Goal: Find specific page/section: Find specific page/section

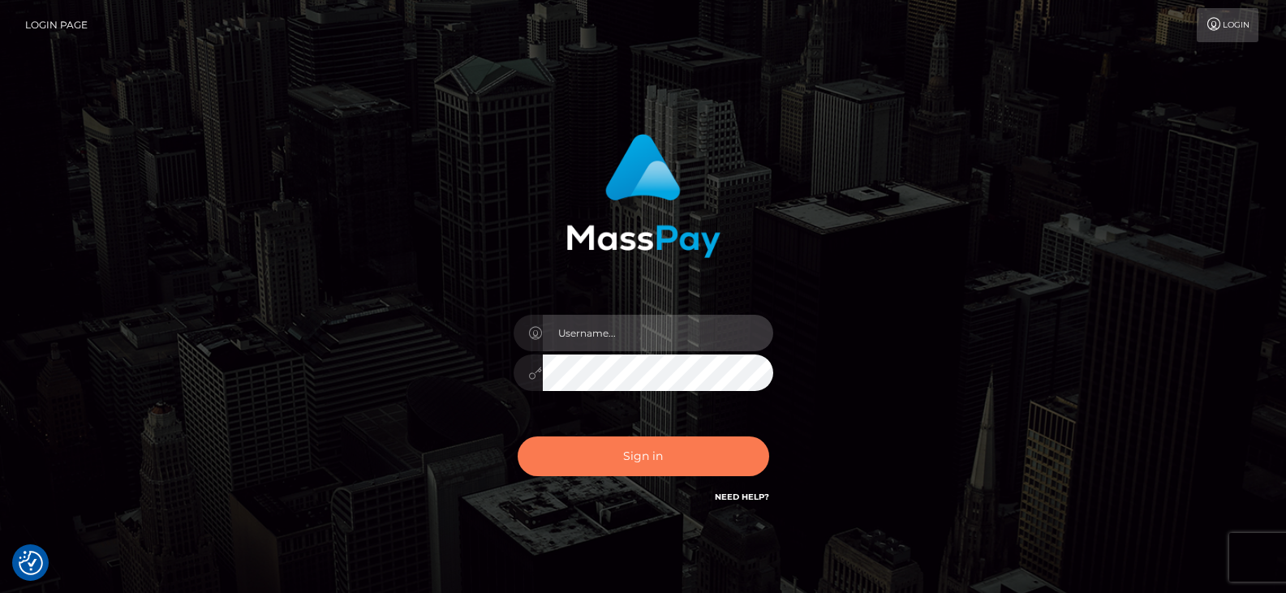
type input "Nocelyn.xcite"
click at [644, 466] on button "Sign in" at bounding box center [644, 457] width 252 height 40
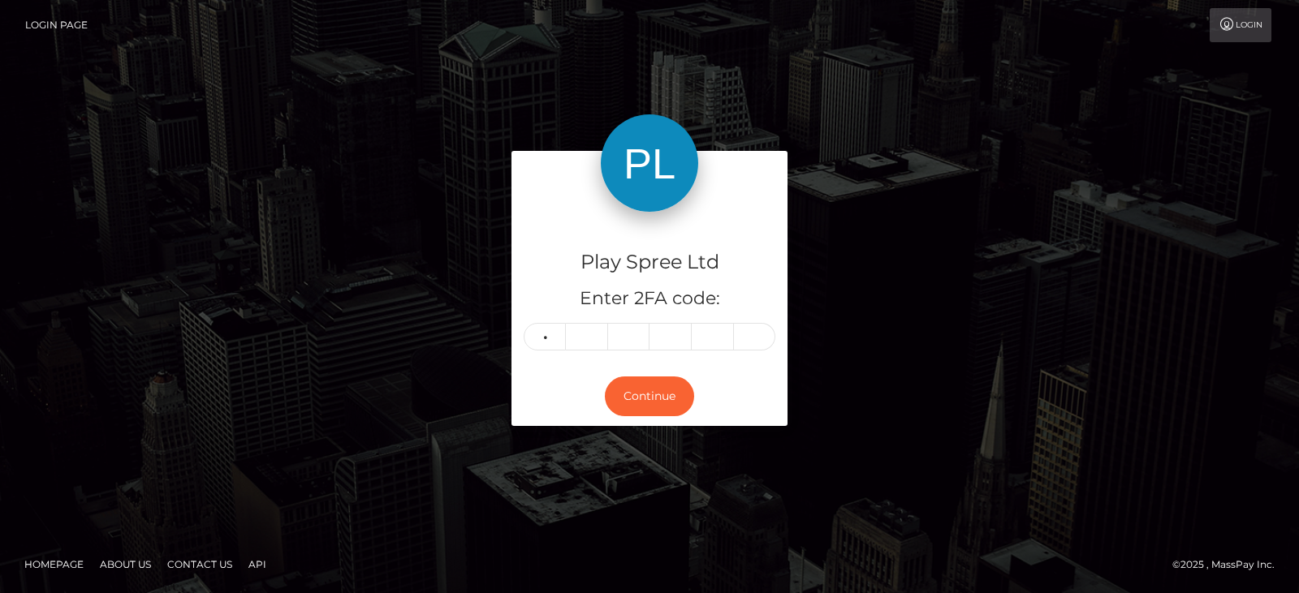
type input "2"
type input "5"
type input "0"
type input "4"
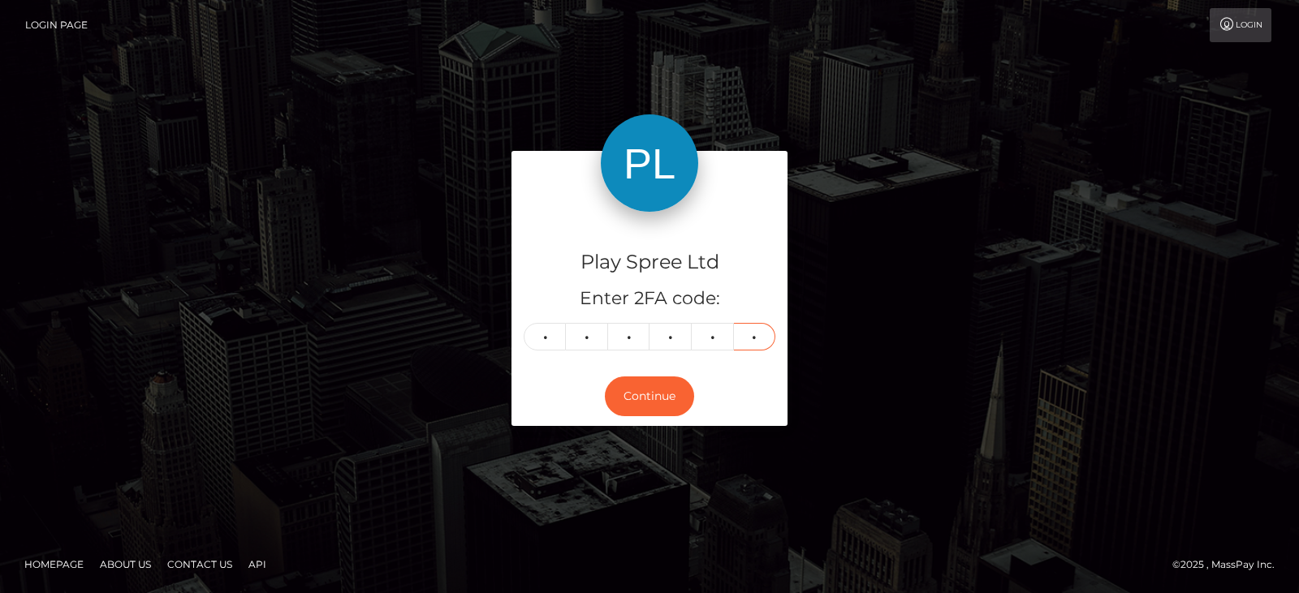
type input "5"
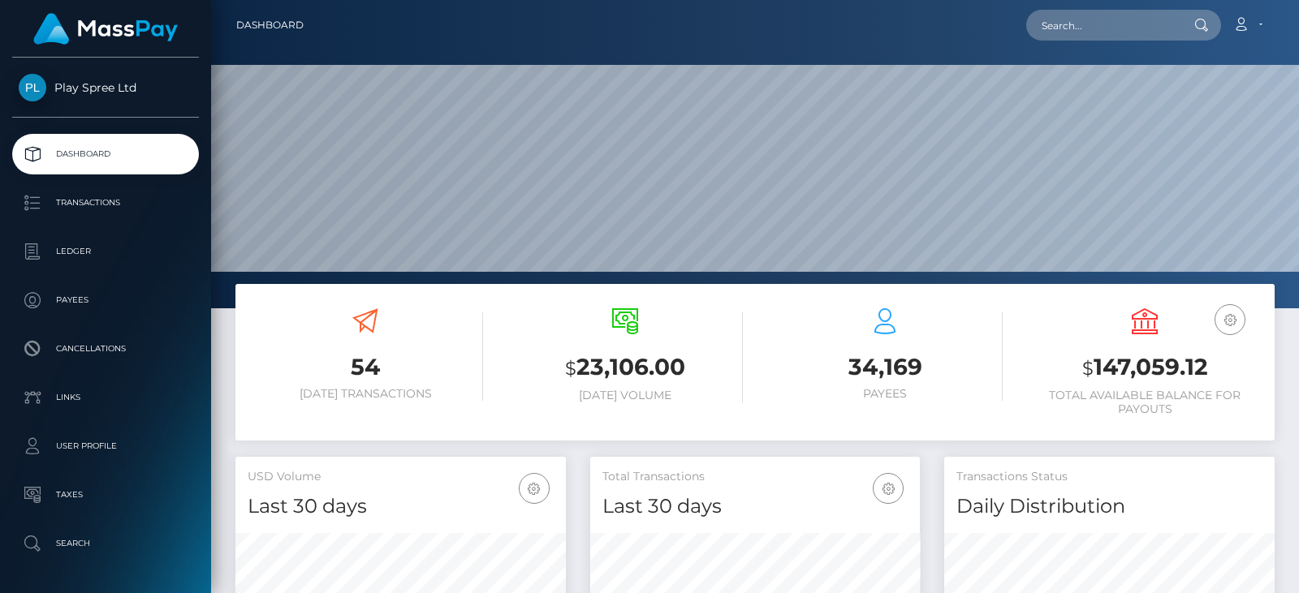
scroll to position [288, 330]
click at [1168, 381] on h3 "$ 147,059.12" at bounding box center [1144, 367] width 235 height 33
copy h3 "147,059.12"
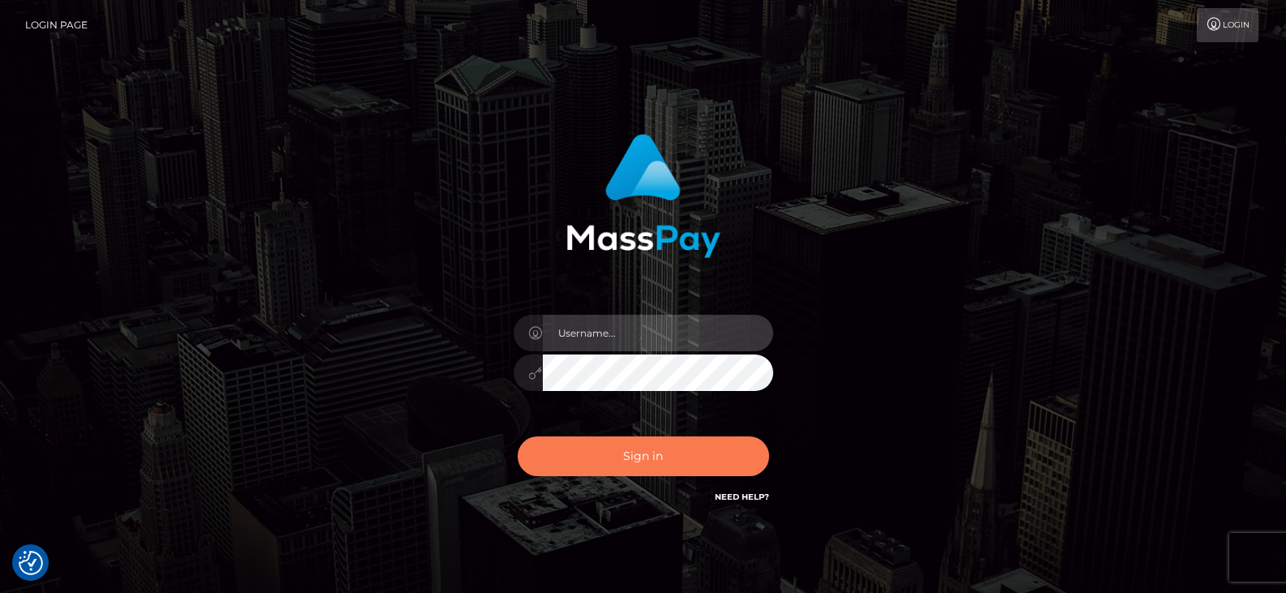
type input "Nocelyn.xcite"
click at [597, 462] on button "Sign in" at bounding box center [644, 457] width 252 height 40
type input "Nocelyn.xcite"
click at [601, 460] on button "Sign in" at bounding box center [644, 457] width 252 height 40
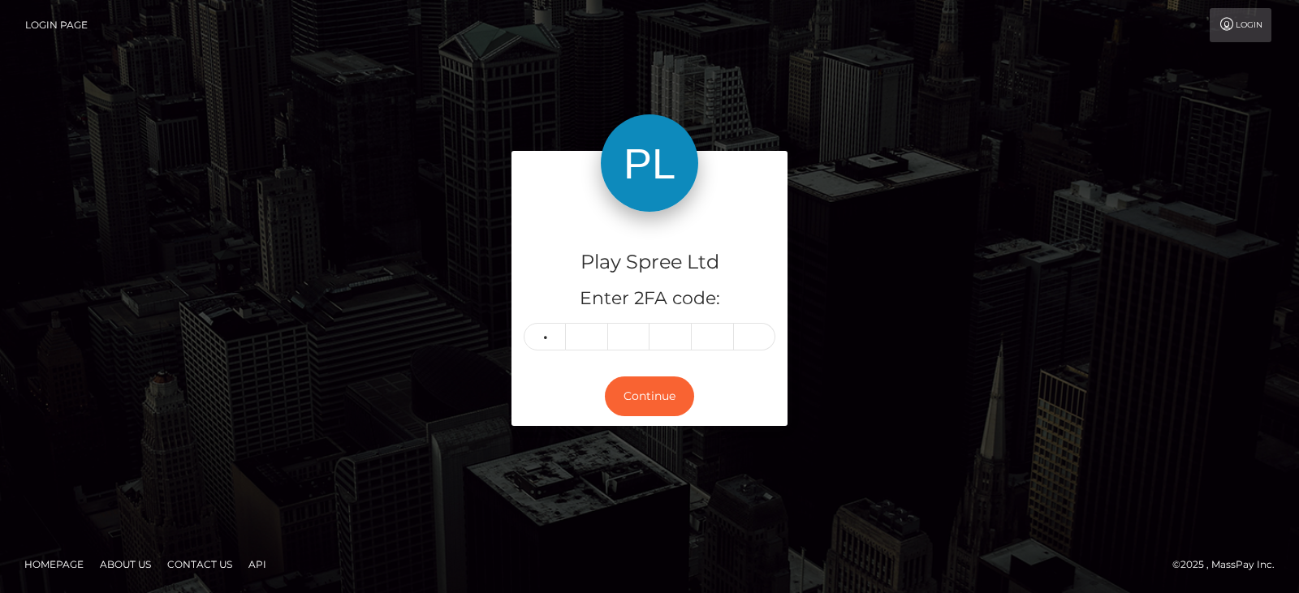
type input "4"
type input "6"
type input "3"
type input "9"
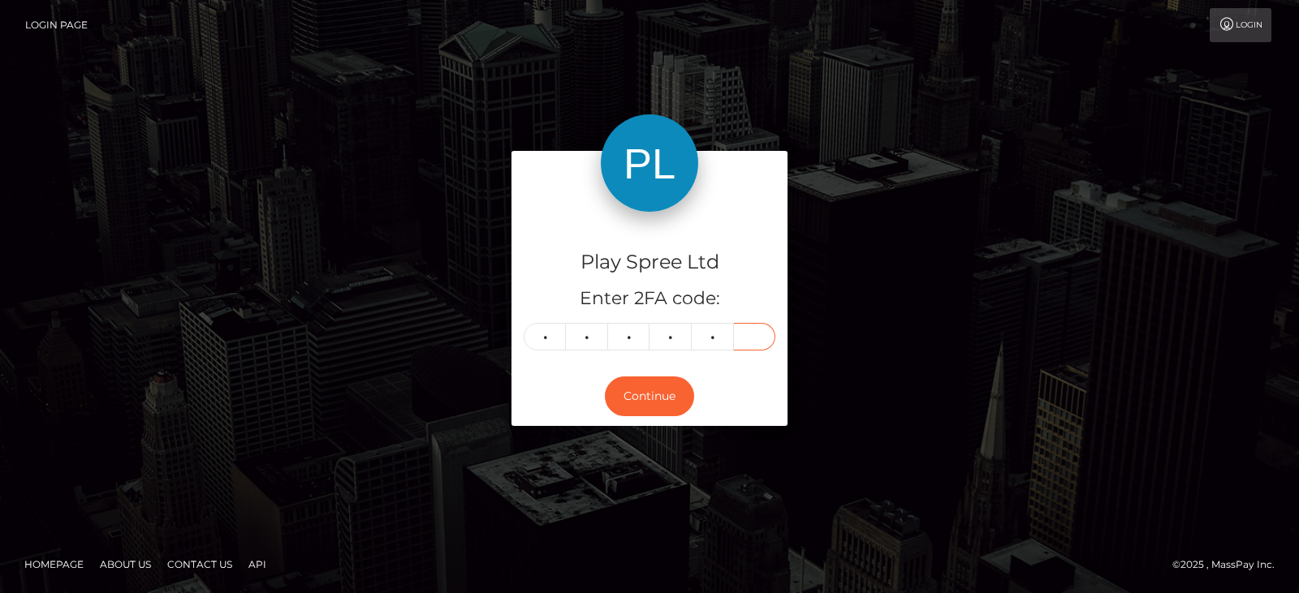
type input "9"
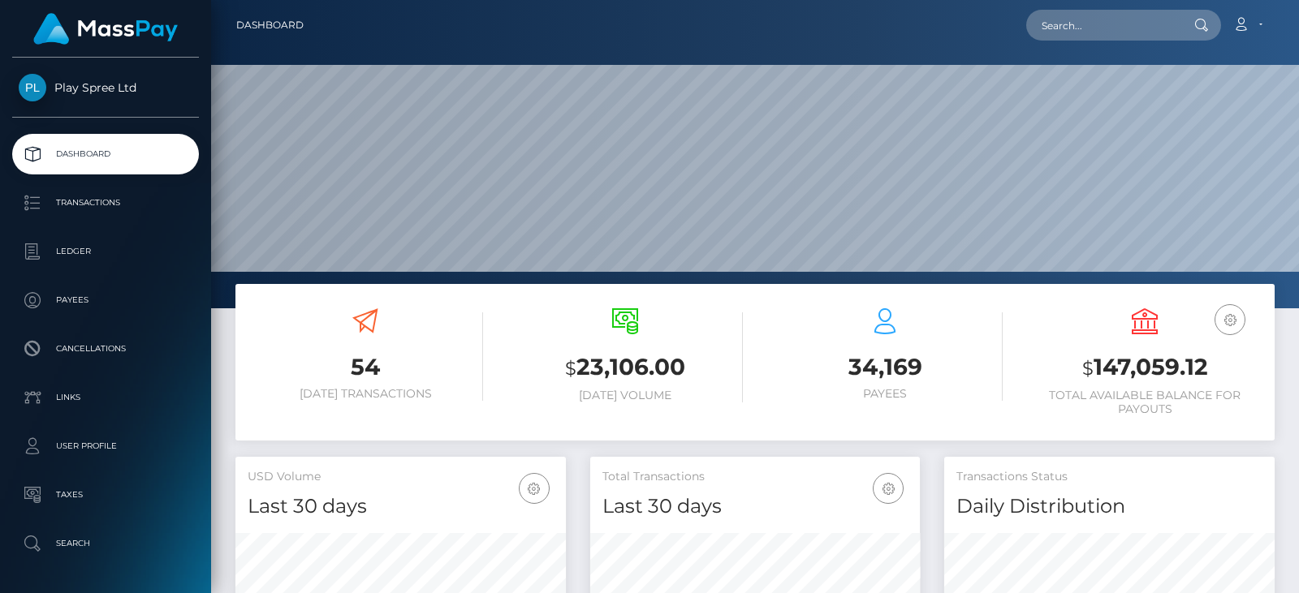
scroll to position [288, 330]
click at [1080, 25] on input "text" at bounding box center [1102, 25] width 153 height 31
paste input "356744"
paste input "1708663"
drag, startPoint x: 1094, startPoint y: 16, endPoint x: 955, endPoint y: 8, distance: 139.0
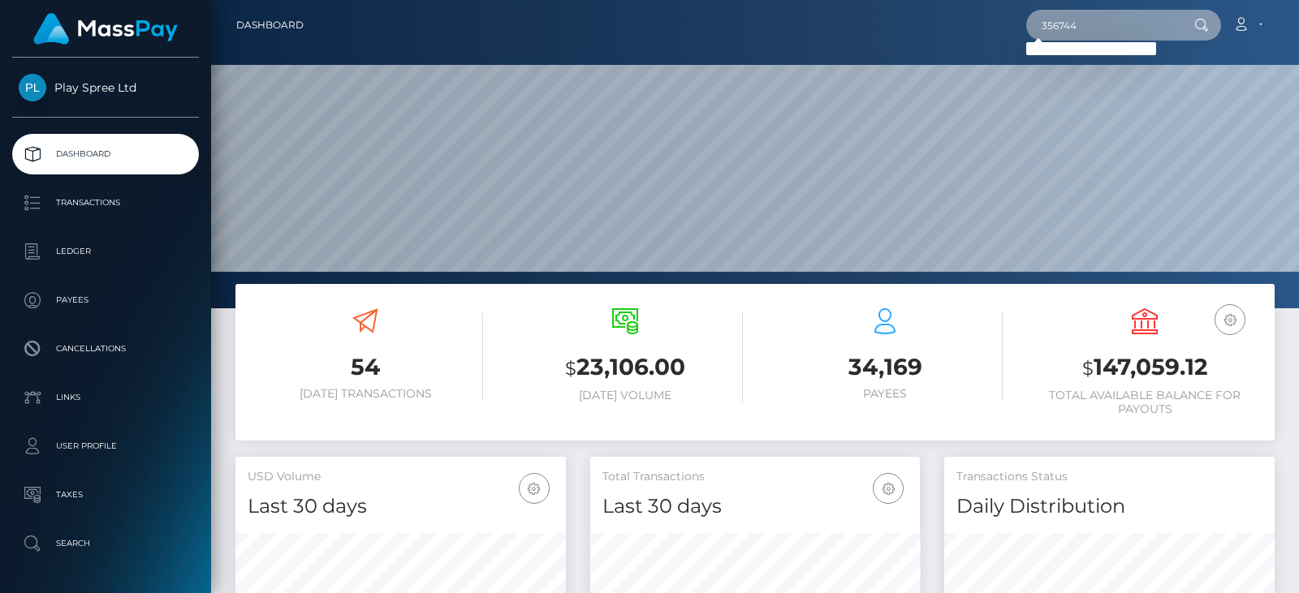
click at [955, 8] on div "356744 Loading... Loading... Account Edit Profile Logout" at bounding box center [795, 25] width 957 height 34
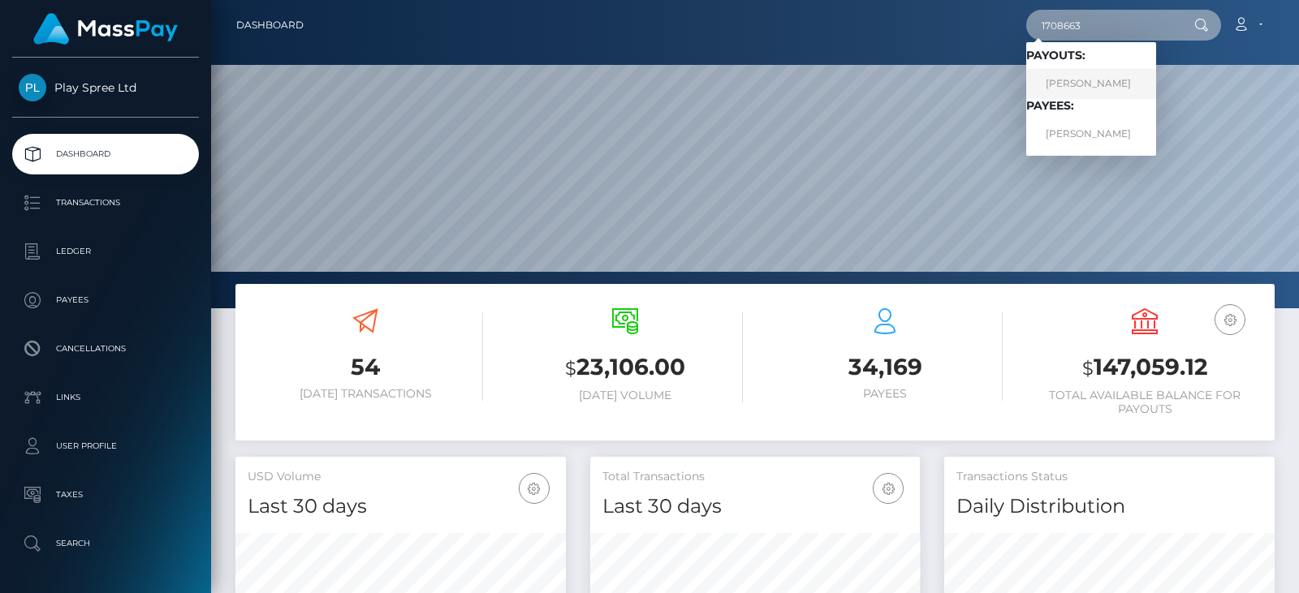
type input "1708663"
click at [1071, 87] on link "CINDY RENEE GEORGE" at bounding box center [1091, 84] width 130 height 30
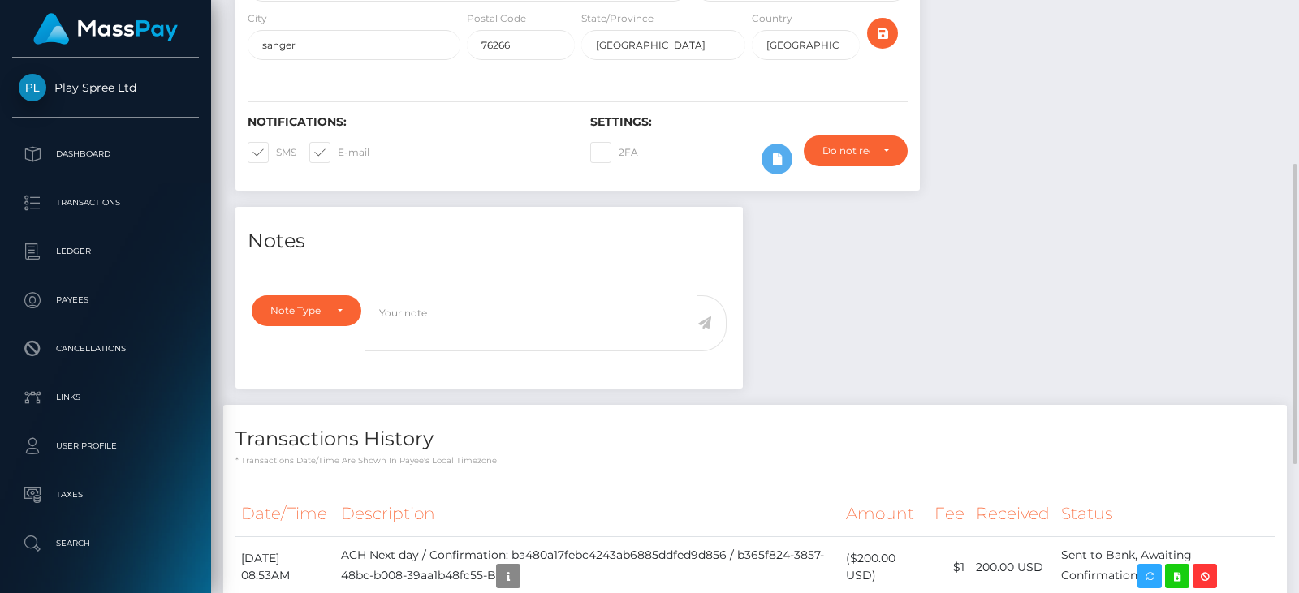
scroll to position [579, 0]
